Goal: Task Accomplishment & Management: Complete application form

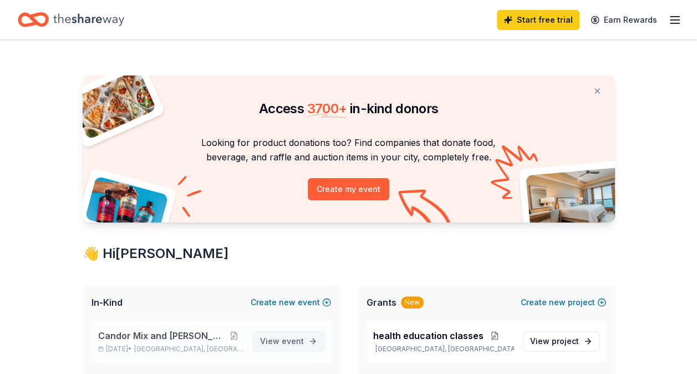
click at [290, 341] on span "event" at bounding box center [293, 340] width 22 height 9
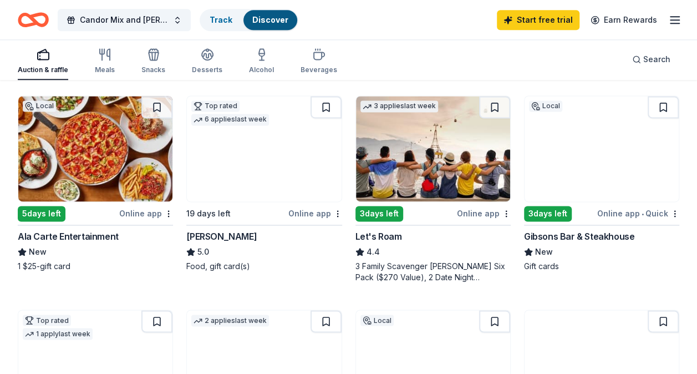
scroll to position [735, 0]
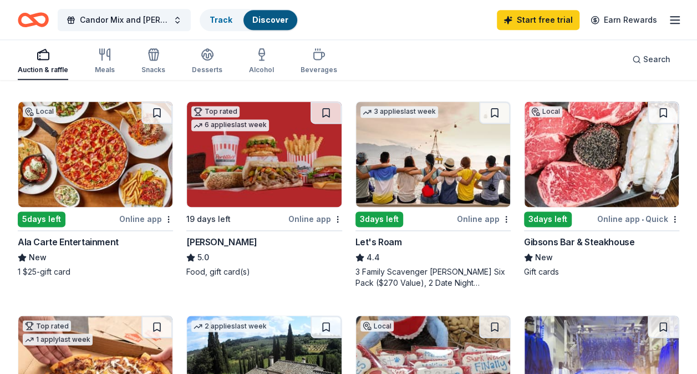
click at [315, 216] on div "Online app" at bounding box center [316, 219] width 54 height 14
click at [439, 181] on img at bounding box center [433, 154] width 154 height 105
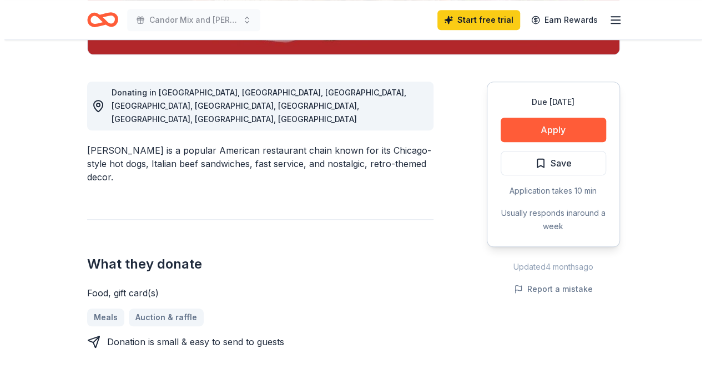
scroll to position [284, 0]
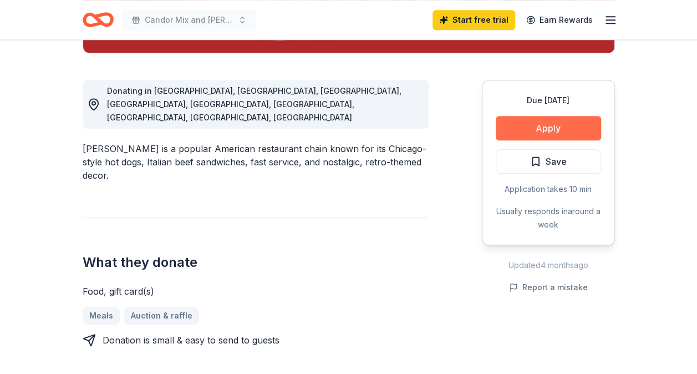
click at [522, 128] on button "Apply" at bounding box center [548, 128] width 105 height 24
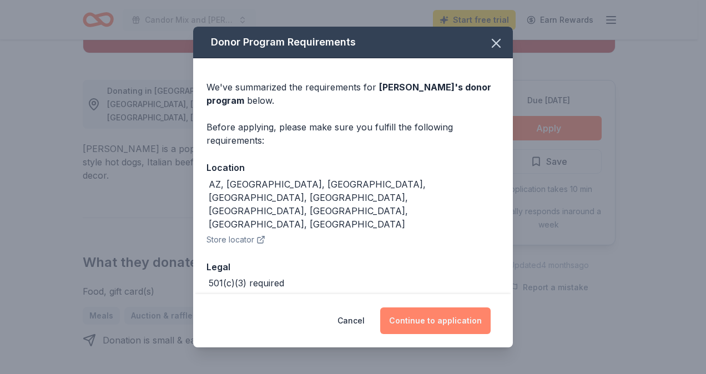
click at [418, 321] on button "Continue to application" at bounding box center [435, 320] width 110 height 27
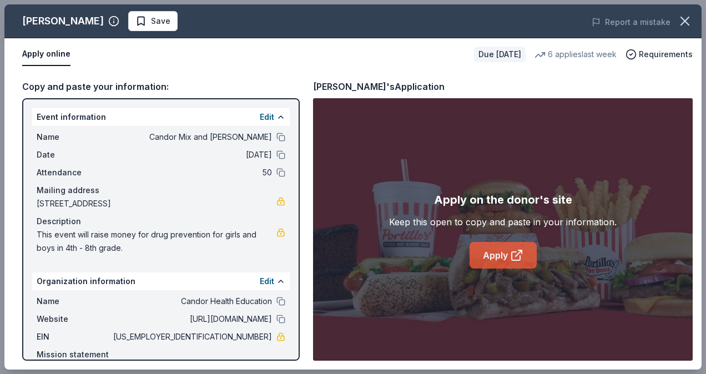
click at [497, 251] on link "Apply" at bounding box center [502, 255] width 67 height 27
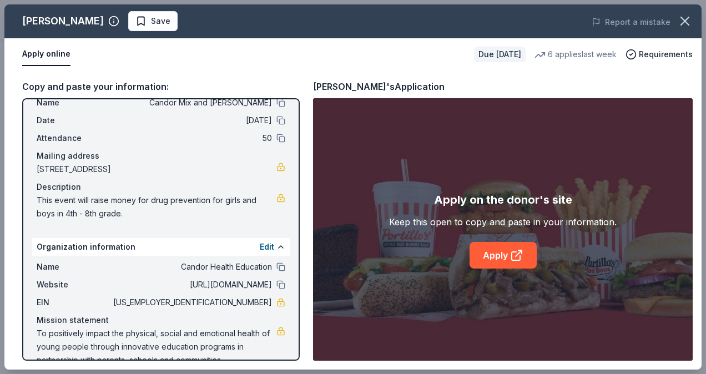
scroll to position [55, 0]
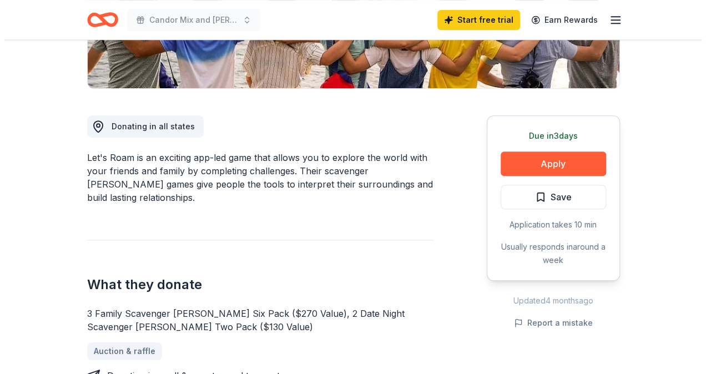
scroll to position [256, 0]
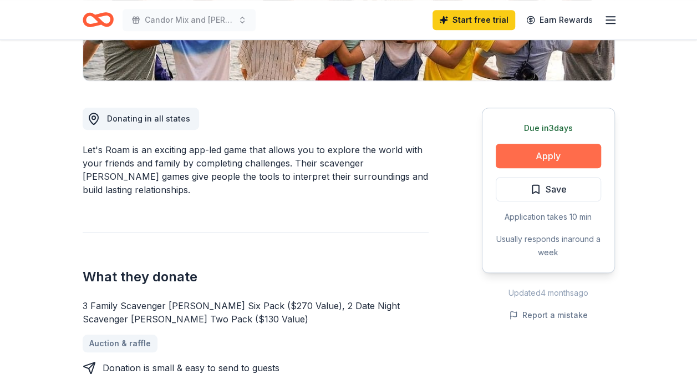
click at [549, 153] on button "Apply" at bounding box center [548, 156] width 105 height 24
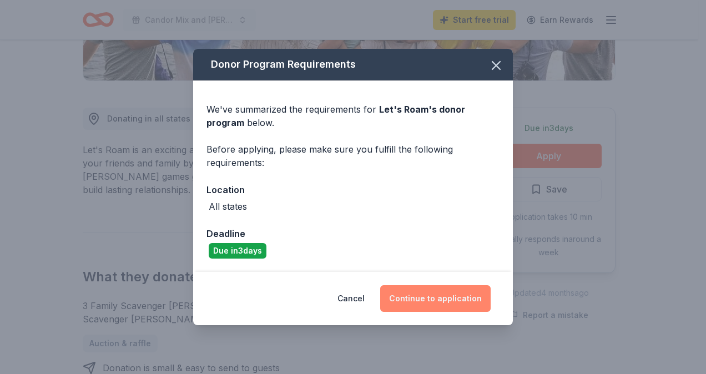
click at [434, 302] on button "Continue to application" at bounding box center [435, 298] width 110 height 27
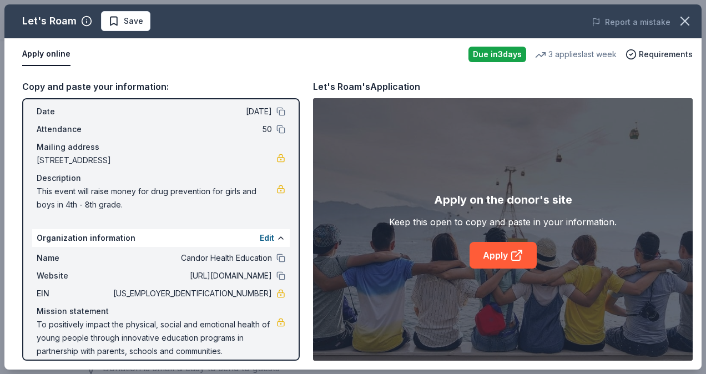
scroll to position [55, 0]
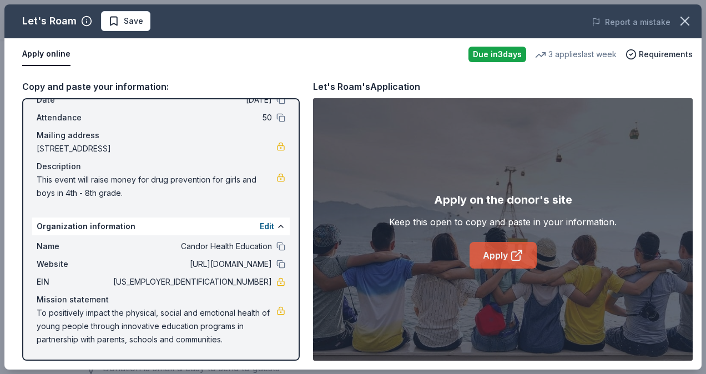
click at [506, 260] on link "Apply" at bounding box center [502, 255] width 67 height 27
